Goal: Navigation & Orientation: Understand site structure

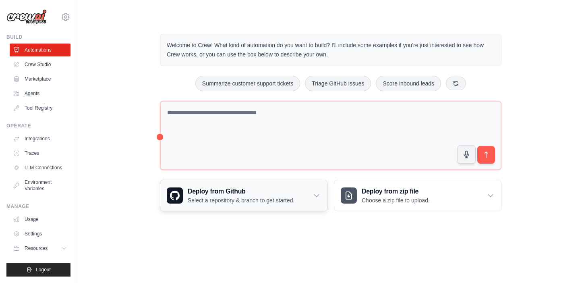
click at [294, 202] on p "Select a repository & branch to get started." at bounding box center [241, 200] width 107 height 8
click at [320, 194] on div "Deploy from Github Select a repository & branch to get started." at bounding box center [243, 195] width 167 height 31
click at [57, 68] on link "Crew Studio" at bounding box center [40, 64] width 61 height 13
click at [45, 63] on link "Crew Studio" at bounding box center [40, 64] width 61 height 13
click at [43, 60] on link "Crew Studio" at bounding box center [40, 64] width 61 height 13
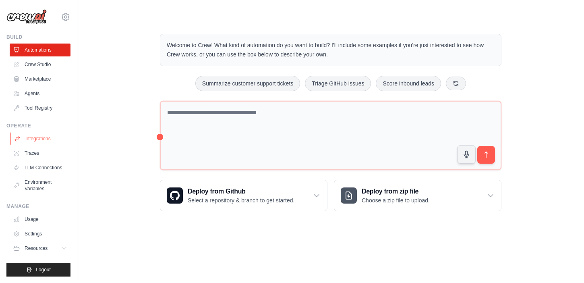
click at [41, 134] on link "Integrations" at bounding box center [40, 138] width 61 height 13
click at [51, 246] on button "Resources" at bounding box center [40, 248] width 61 height 13
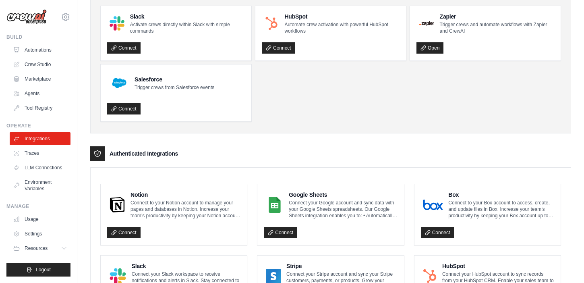
scroll to position [19, 0]
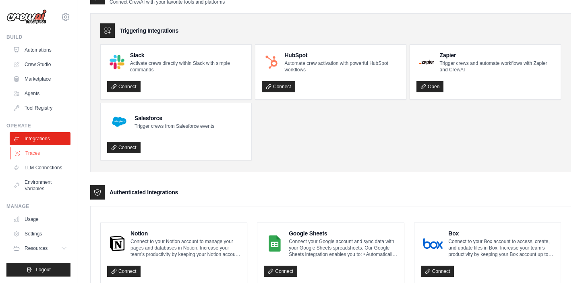
click at [49, 155] on link "Traces" at bounding box center [40, 153] width 61 height 13
click at [49, 166] on link "LLM Connections" at bounding box center [40, 167] width 61 height 13
click at [49, 164] on link "LLM Connections" at bounding box center [40, 167] width 61 height 13
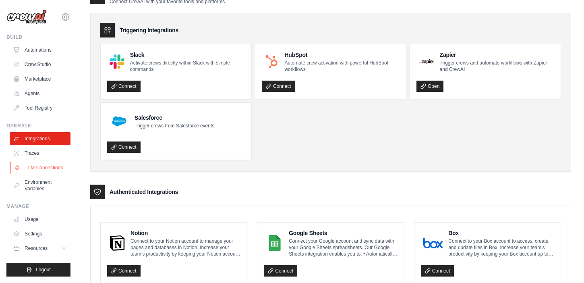
click at [49, 164] on link "LLM Connections" at bounding box center [40, 167] width 61 height 13
click at [49, 163] on link "LLM Connections" at bounding box center [40, 167] width 61 height 13
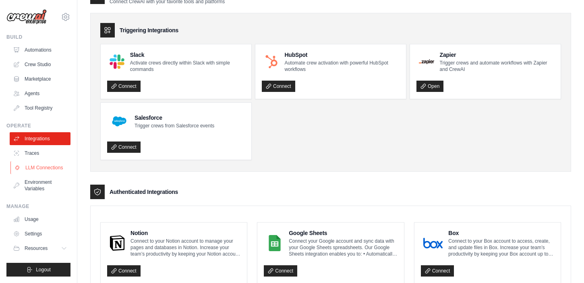
click at [49, 163] on link "LLM Connections" at bounding box center [40, 167] width 61 height 13
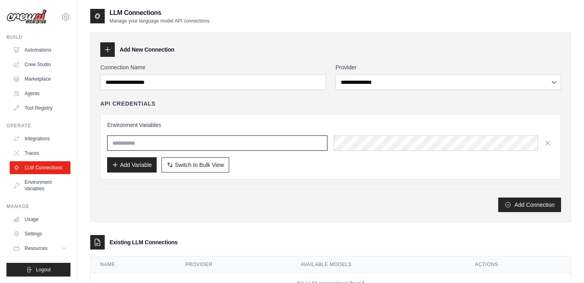
click at [278, 141] on input "text" at bounding box center [217, 142] width 220 height 15
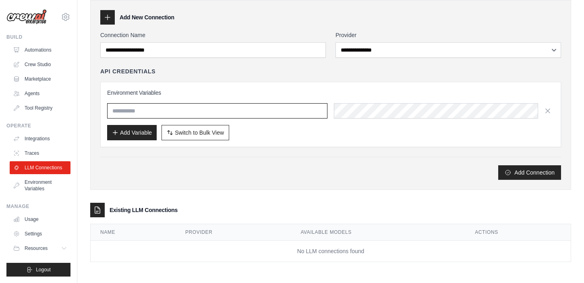
scroll to position [31, 0]
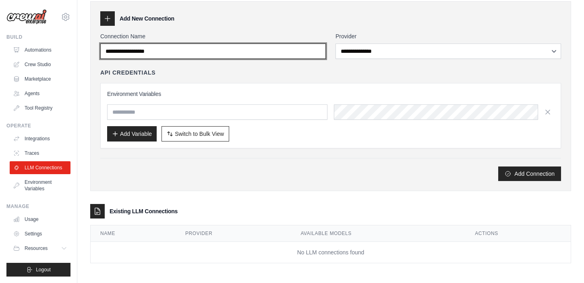
click at [282, 51] on input "Connection Name" at bounding box center [212, 50] width 225 height 15
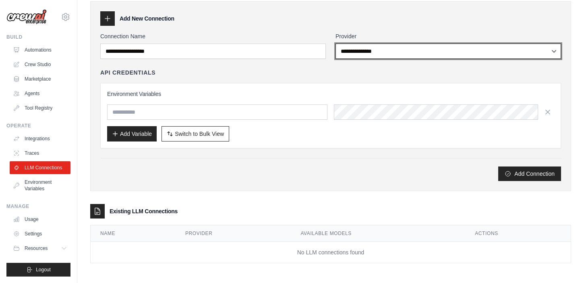
click at [397, 50] on select "**********" at bounding box center [447, 50] width 225 height 15
select select "******"
click at [335, 43] on select "**********" at bounding box center [447, 50] width 225 height 15
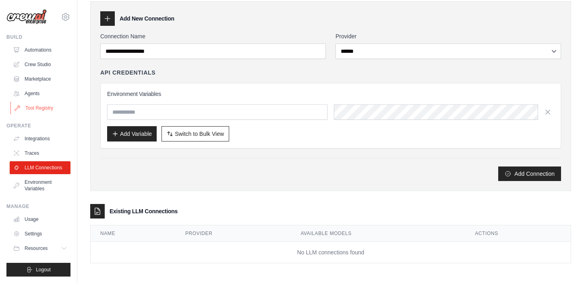
click at [58, 105] on link "Tool Registry" at bounding box center [40, 107] width 61 height 13
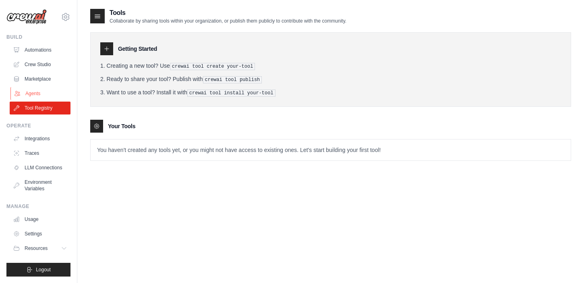
click at [42, 87] on ul "Automations Crew Studio Marketplace Agents Tool Registry" at bounding box center [40, 78] width 61 height 71
click at [43, 76] on link "Marketplace" at bounding box center [40, 78] width 61 height 13
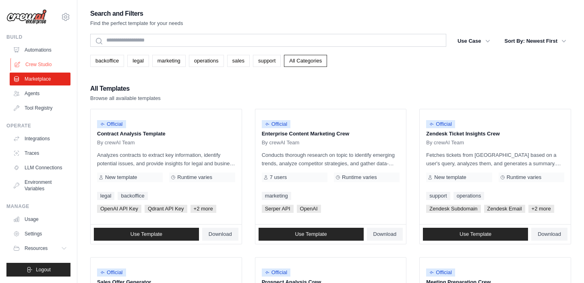
click at [51, 62] on link "Crew Studio" at bounding box center [40, 64] width 61 height 13
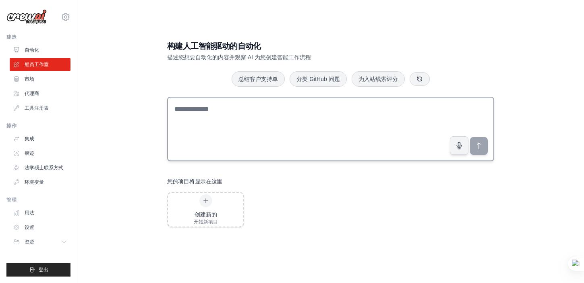
scroll to position [16, 0]
click at [53, 239] on button "资源" at bounding box center [40, 241] width 61 height 13
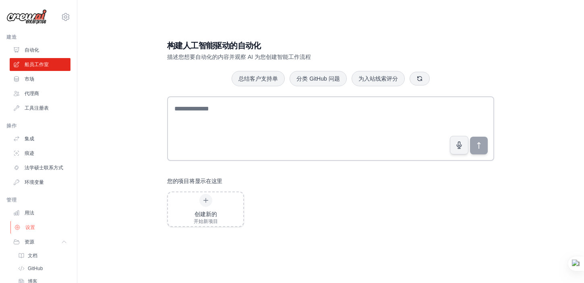
scroll to position [45, 0]
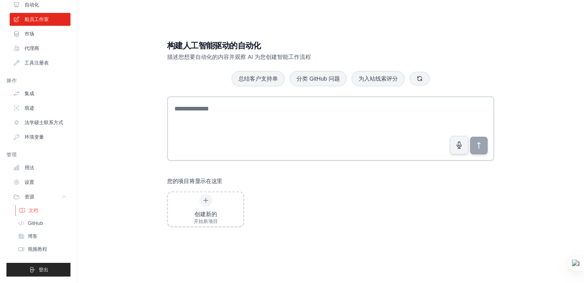
click at [35, 207] on font "文档" at bounding box center [34, 210] width 10 height 6
